Goal: Information Seeking & Learning: Find specific fact

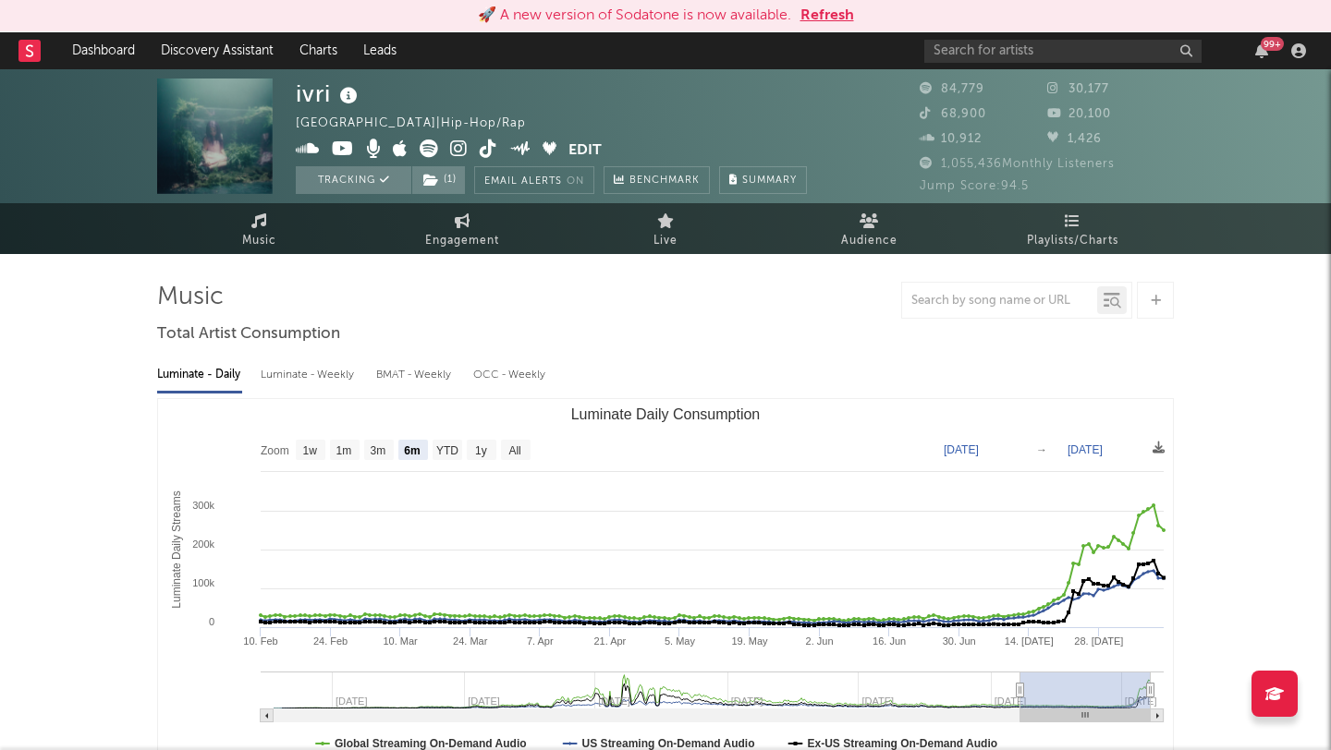
select select "6m"
click at [836, 11] on button "Refresh" at bounding box center [827, 16] width 54 height 22
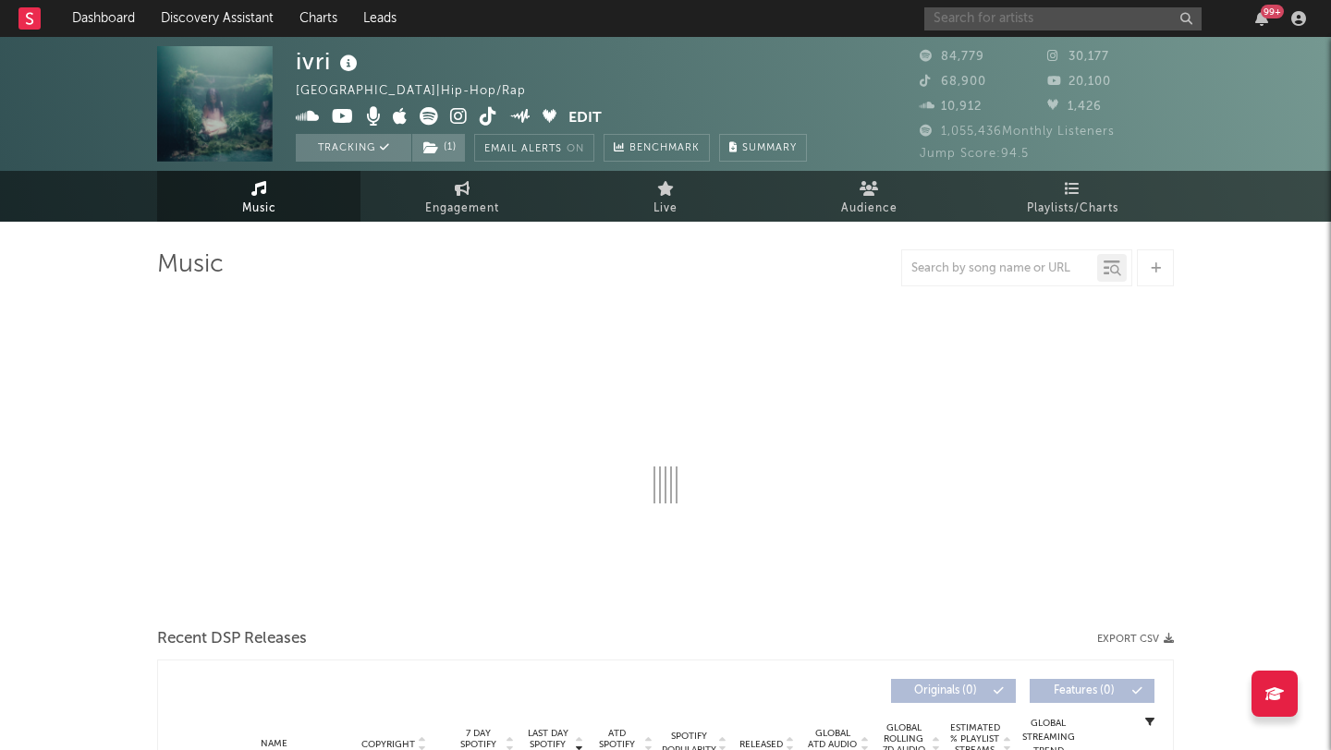
click at [982, 18] on input "text" at bounding box center [1062, 18] width 277 height 23
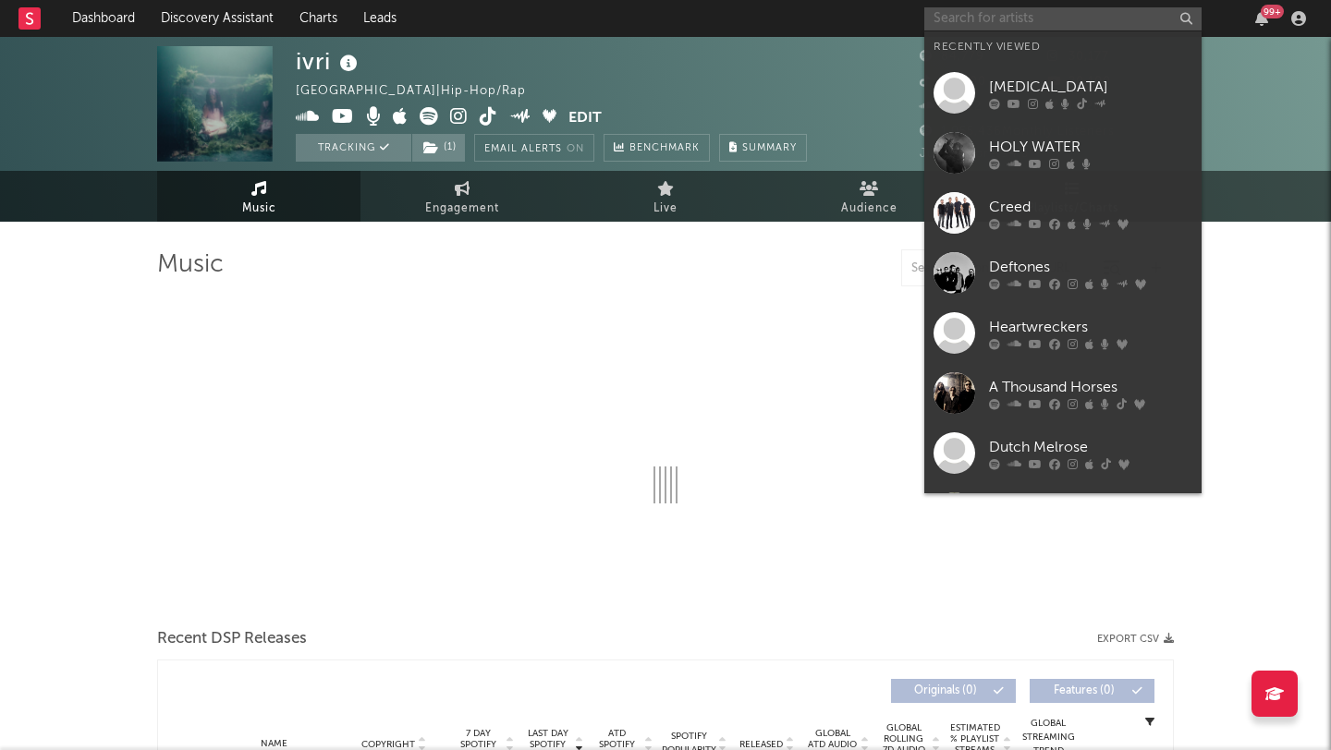
select select "6m"
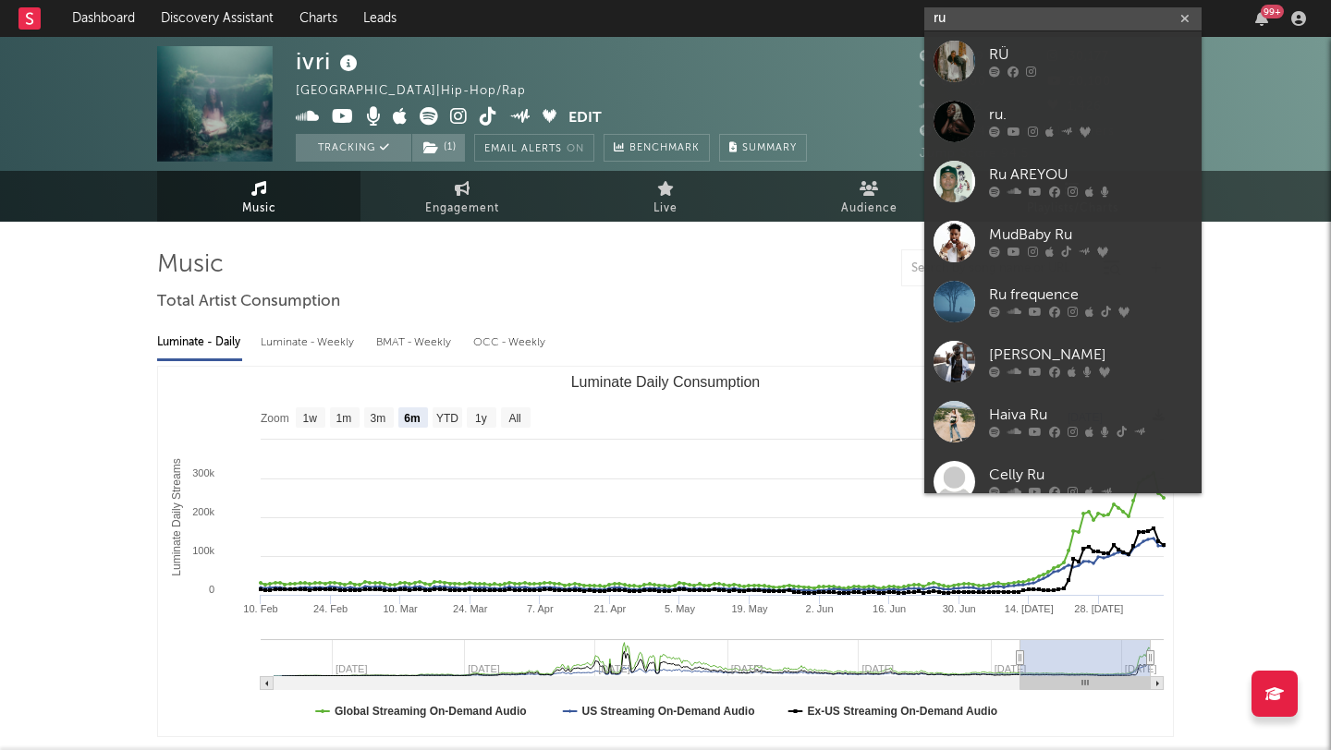
type input "r"
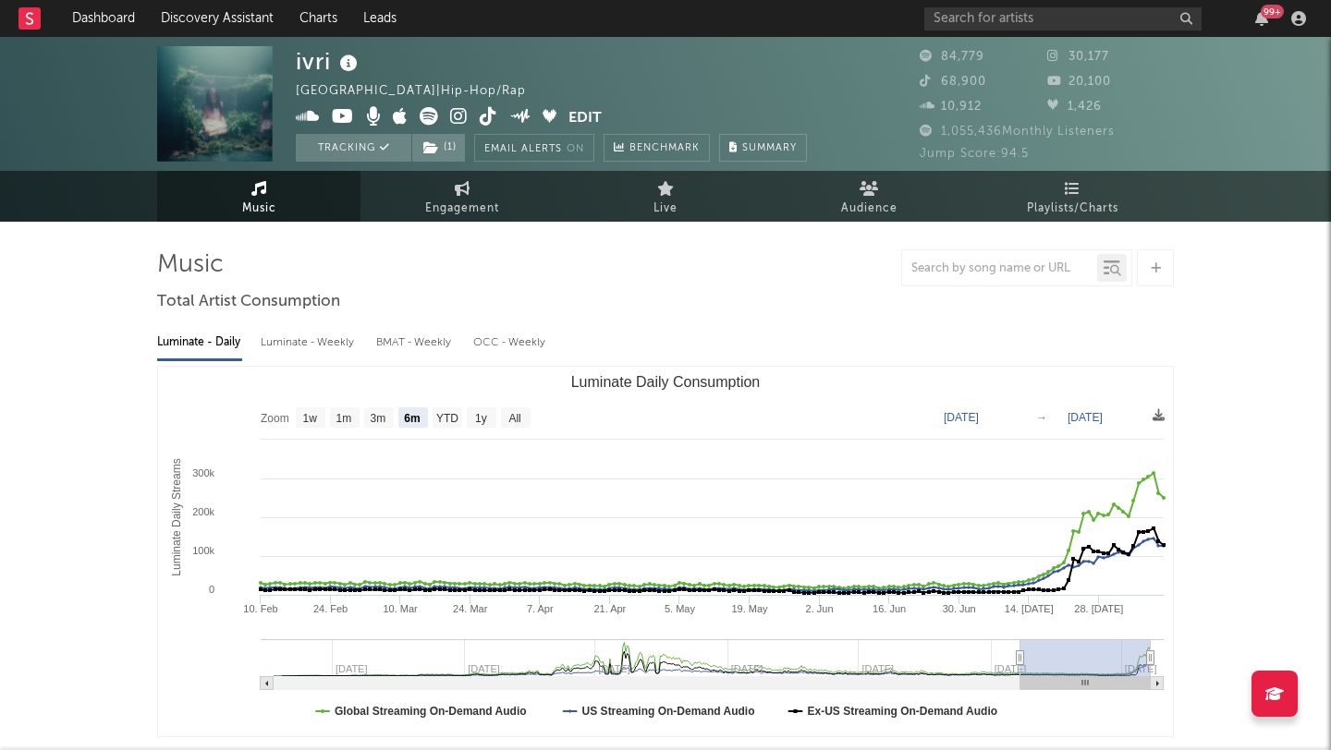
click at [678, 279] on div at bounding box center [665, 268] width 1017 height 37
